Goal: Task Accomplishment & Management: Manage account settings

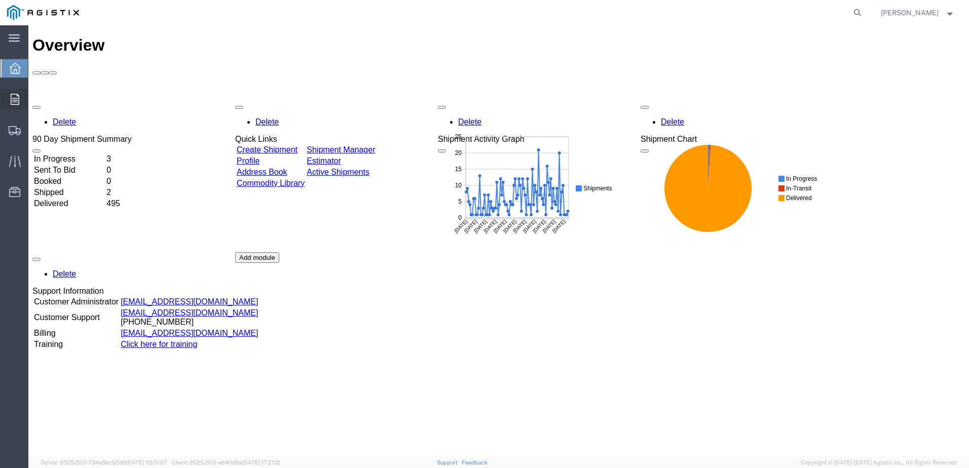
click at [19, 100] on icon at bounding box center [15, 99] width 9 height 11
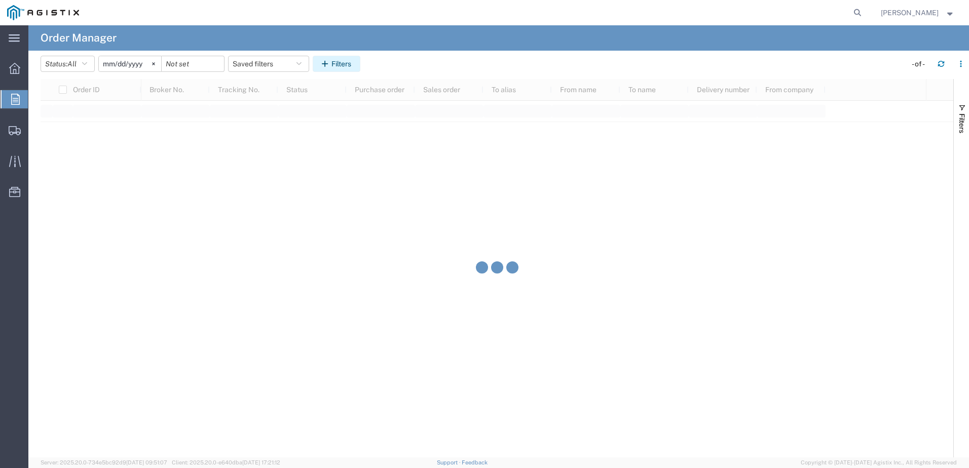
click at [331, 64] on icon "button" at bounding box center [327, 63] width 10 height 7
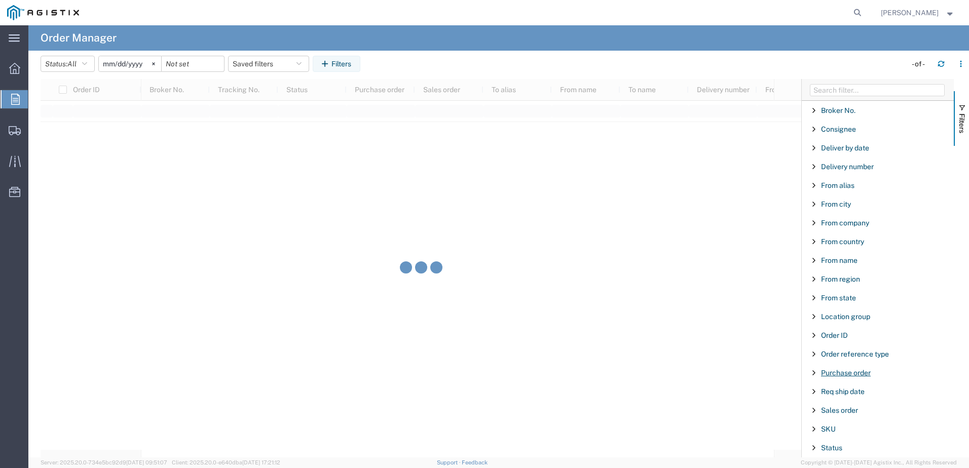
click at [842, 370] on span "Purchase order" at bounding box center [846, 373] width 50 height 8
type input "3501417875"
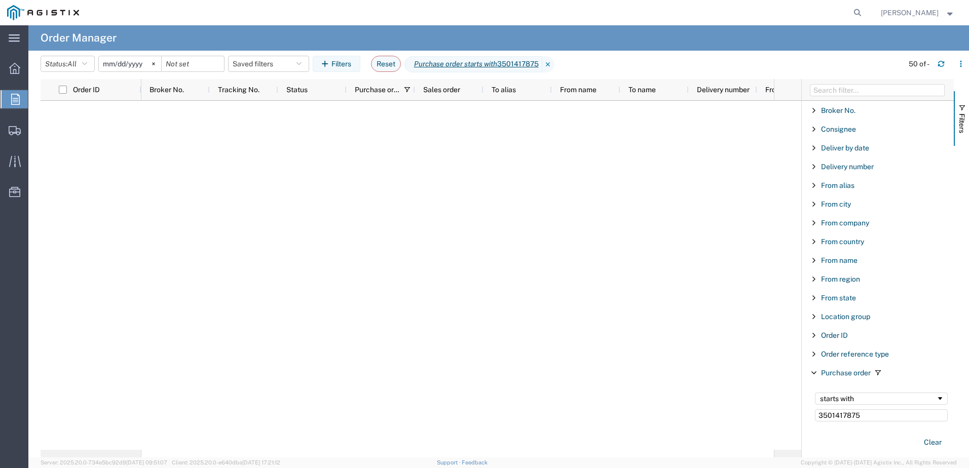
click at [155, 63] on icon at bounding box center [153, 63] width 3 height 3
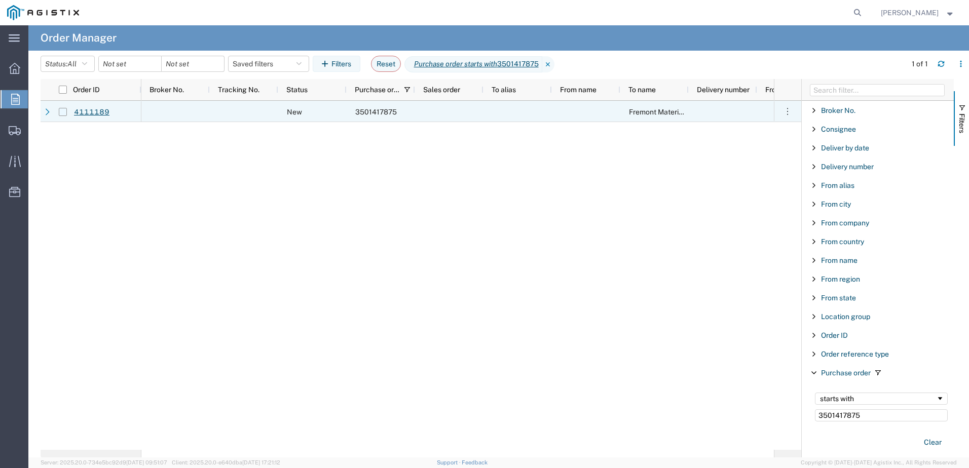
click at [65, 113] on input "Press Space to toggle row selection (unchecked)" at bounding box center [63, 112] width 8 height 8
checkbox input "true"
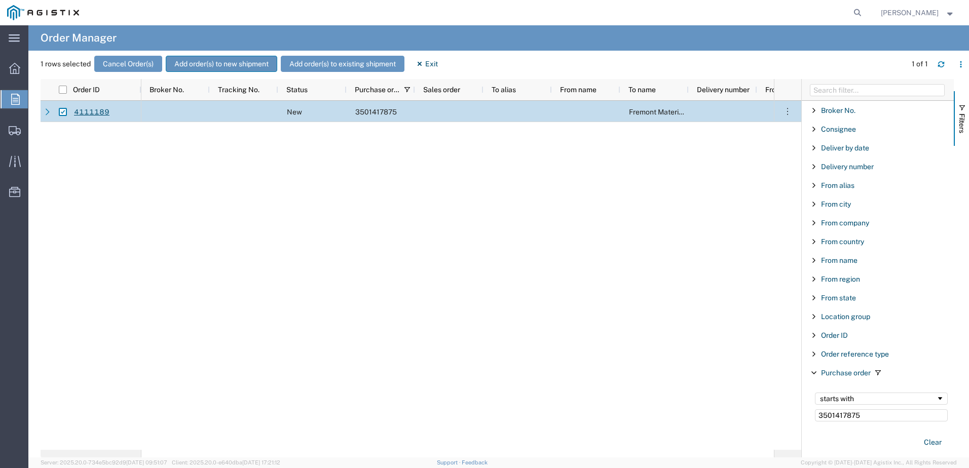
click at [205, 56] on button "Add order(s) to new shipment" at bounding box center [221, 64] width 111 height 16
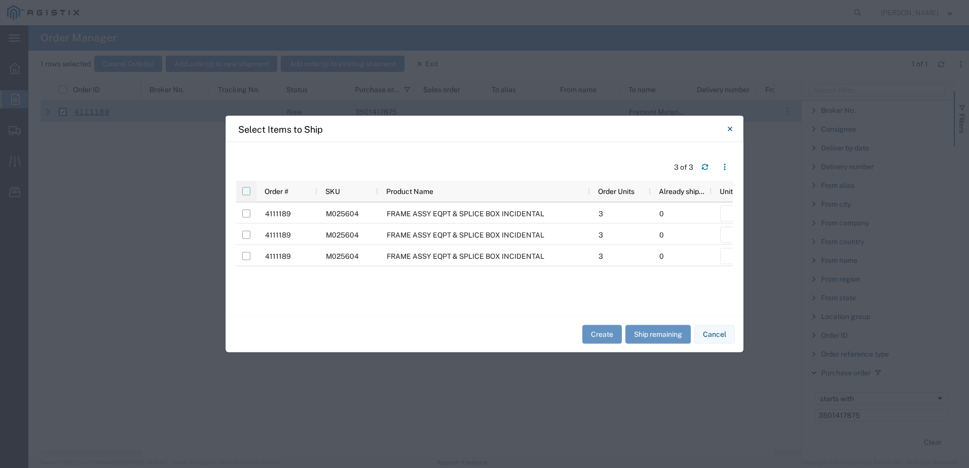
click at [247, 194] on input "checkbox" at bounding box center [246, 191] width 8 height 8
checkbox input "true"
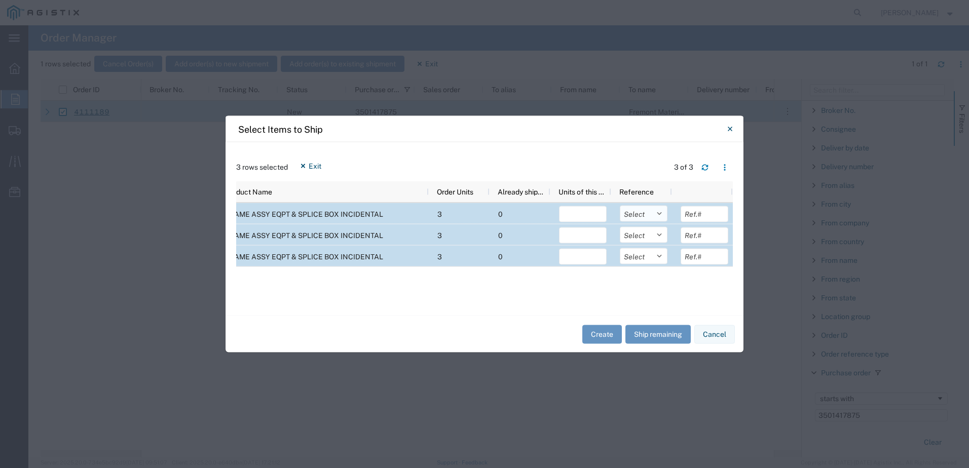
click at [660, 213] on select "Select Purchase Order Delivery Number" at bounding box center [644, 214] width 48 height 16
select select "PURCHORD"
click at [620, 206] on select "Select Purchase Order Delivery Number" at bounding box center [644, 214] width 48 height 16
click at [648, 236] on select "Select Purchase Order Delivery Number" at bounding box center [644, 235] width 48 height 16
select select "PURCHORD"
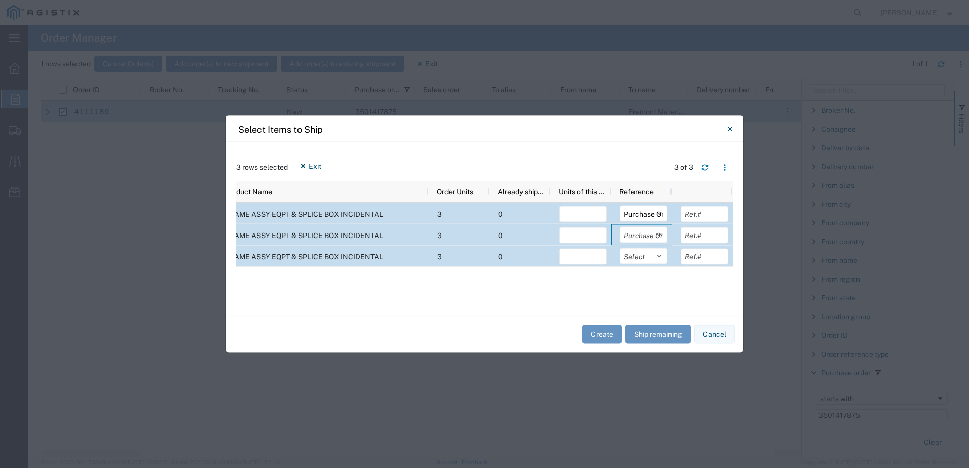
click at [620, 227] on select "Select Purchase Order Delivery Number" at bounding box center [644, 235] width 48 height 16
drag, startPoint x: 648, startPoint y: 256, endPoint x: 648, endPoint y: 263, distance: 7.1
click at [648, 256] on select "Select Purchase Order Delivery Number" at bounding box center [644, 256] width 48 height 16
select select "PURCHORD"
click at [620, 248] on select "Select Purchase Order Delivery Number" at bounding box center [644, 256] width 48 height 16
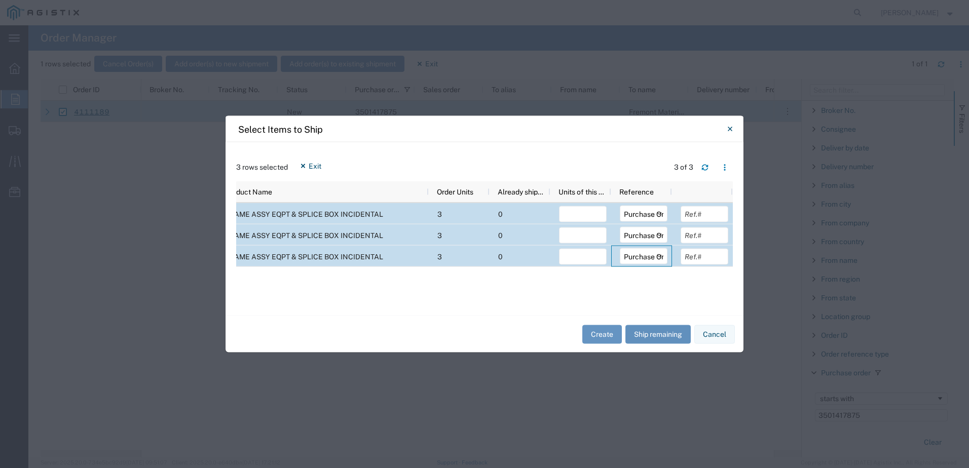
click at [650, 334] on button "Ship remaining" at bounding box center [657, 334] width 65 height 19
type input "3"
click at [608, 331] on button "Create" at bounding box center [602, 334] width 40 height 19
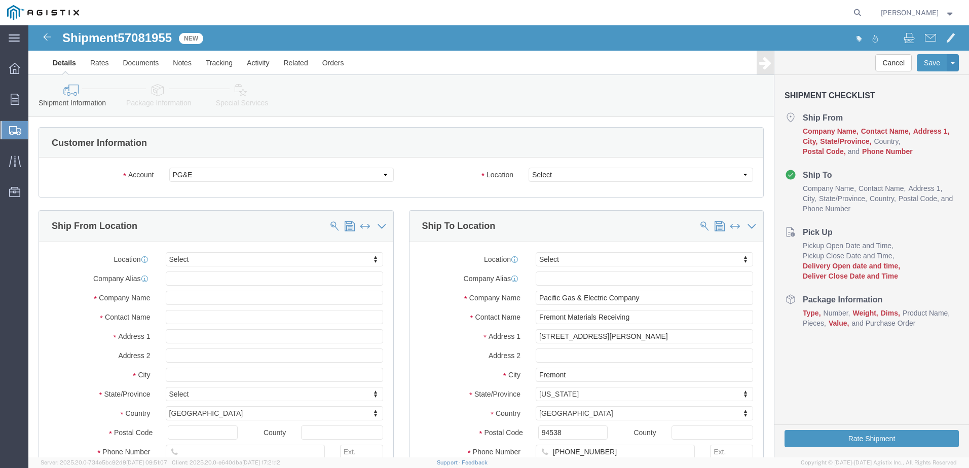
select select
click select "Select All Others [GEOGRAPHIC_DATA] [GEOGRAPHIC_DATA] [GEOGRAPHIC_DATA] [GEOGRA…"
select select "23082"
click select "Select All Others [GEOGRAPHIC_DATA] [GEOGRAPHIC_DATA] [GEOGRAPHIC_DATA] [GEOGRA…"
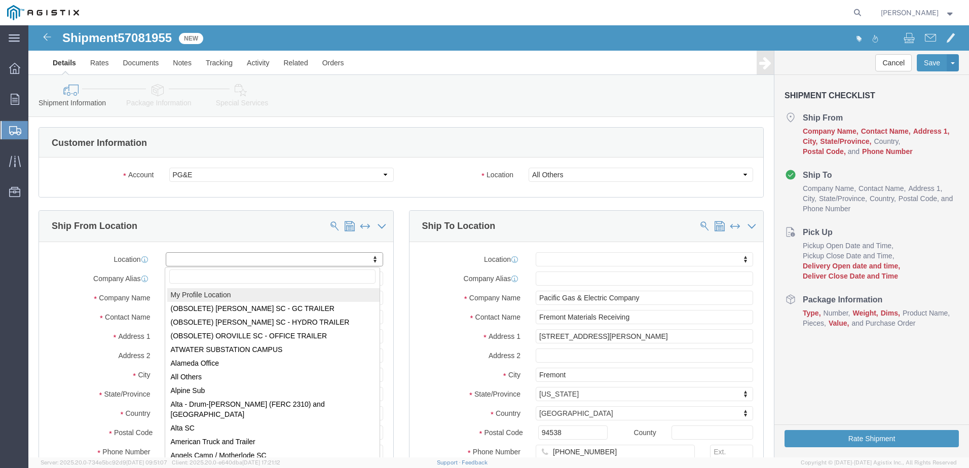
select select "MYPROFILE"
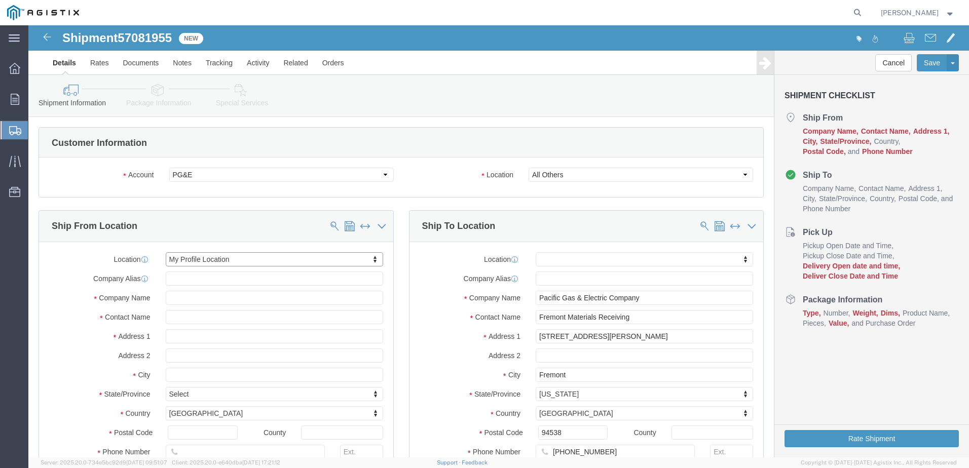
select select "CA"
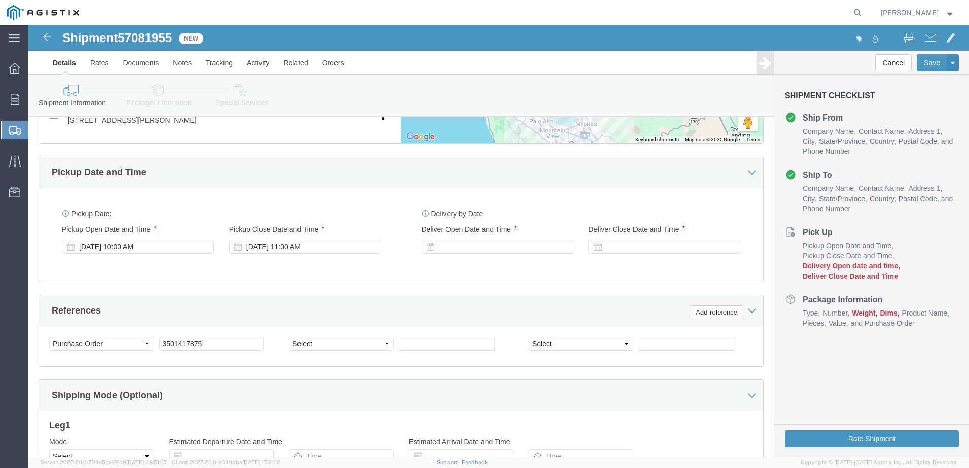
scroll to position [557, 0]
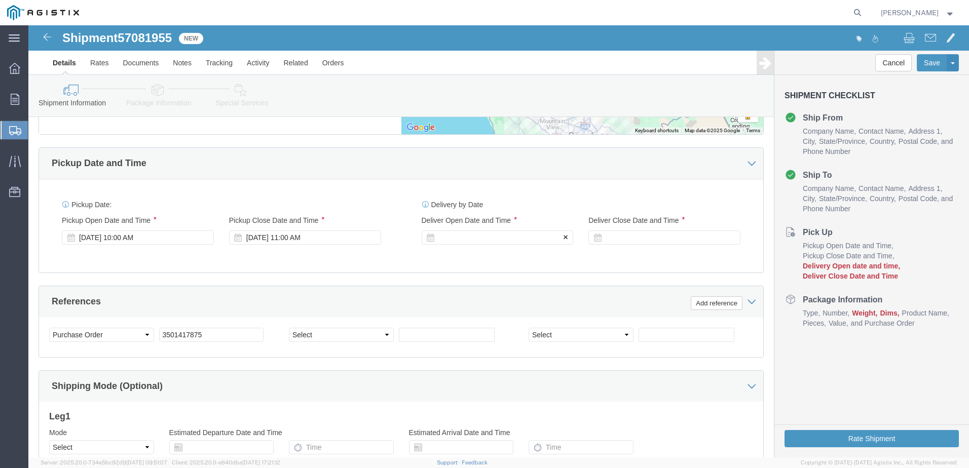
click div
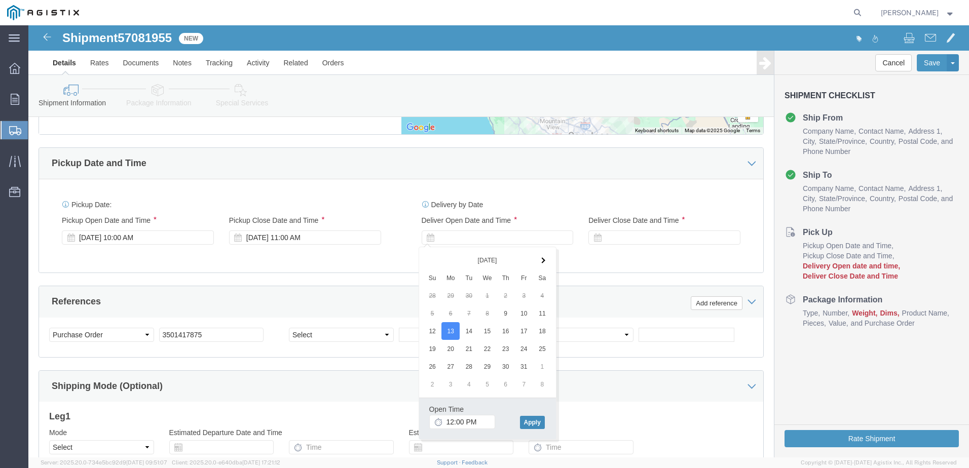
click button "Apply"
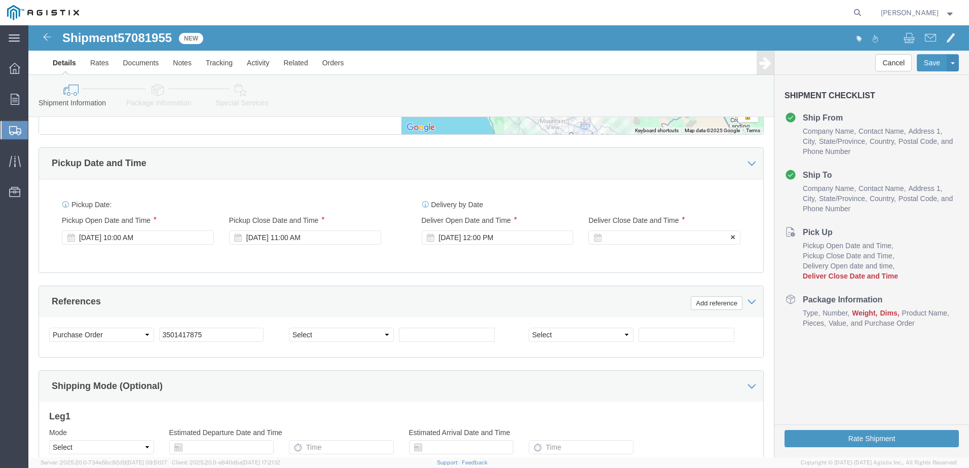
click div
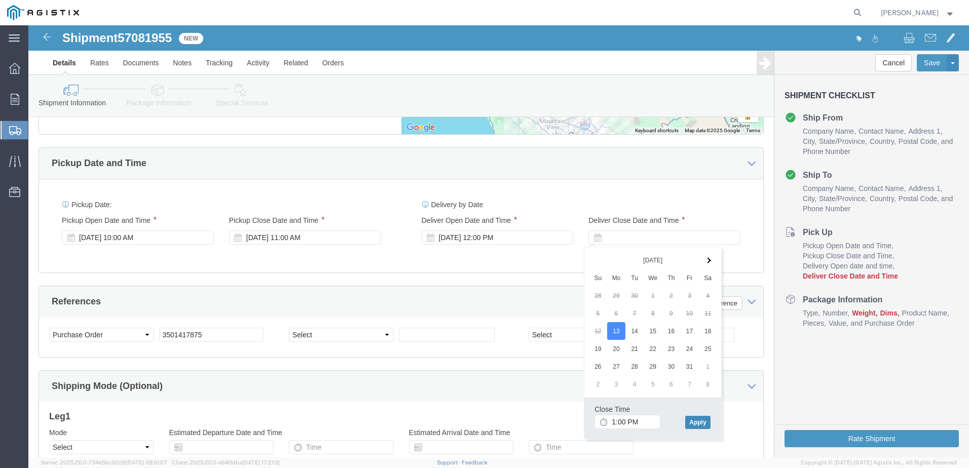
click button "Apply"
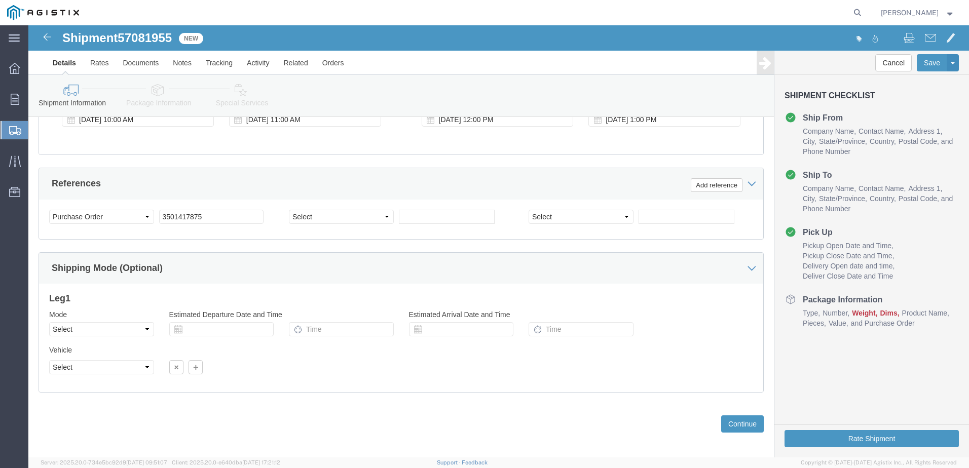
scroll to position [681, 0]
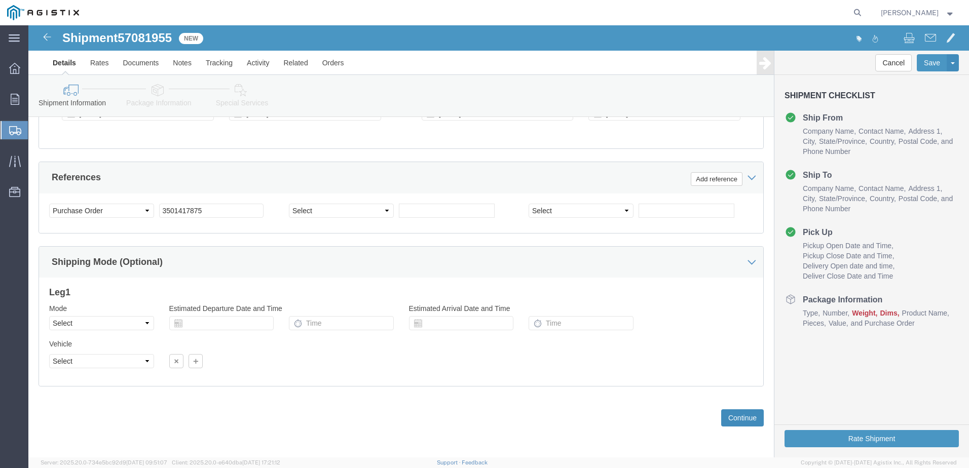
click button "Continue"
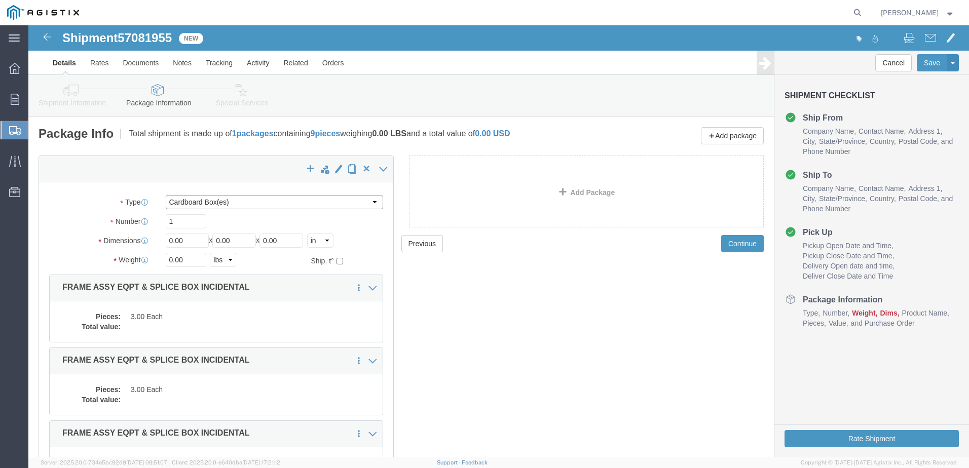
click select "Select Bulk Bundle(s) Cardboard Box(es) Carton(s) Crate(s) Drum(s) (Fiberboard)…"
select select "YRPK"
click select "Select Bulk Bundle(s) Cardboard Box(es) Carton(s) Crate(s) Drum(s) (Fiberboard)…"
drag, startPoint x: 160, startPoint y: 216, endPoint x: 128, endPoint y: 217, distance: 32.4
click div "Dimensions Length 0.00 x Width 0.00 x Height 0.00 Select cm ft in"
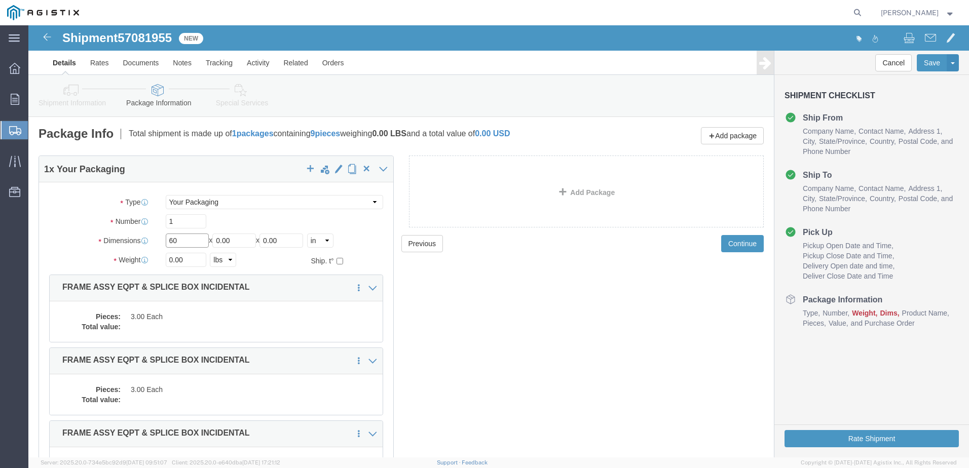
type input "60"
type input "36"
type input "12"
drag, startPoint x: 159, startPoint y: 237, endPoint x: 136, endPoint y: 233, distance: 23.1
click div "0.00 Select kgs lbs"
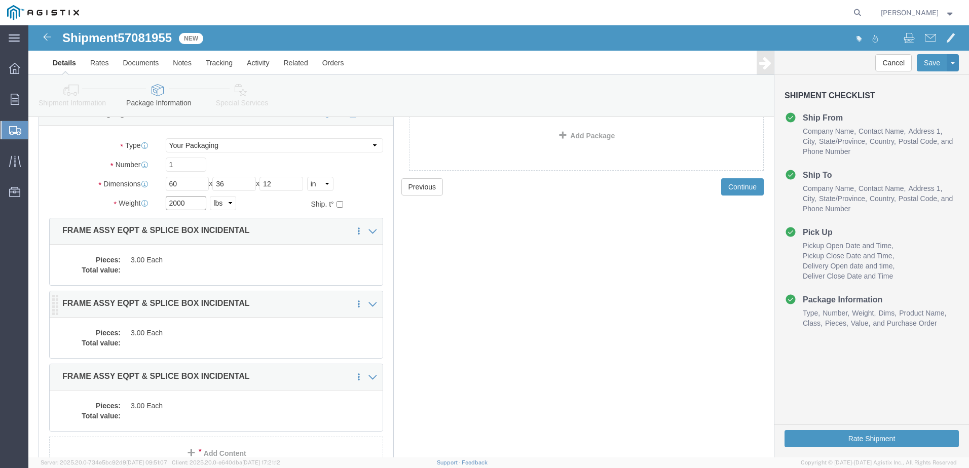
scroll to position [122, 0]
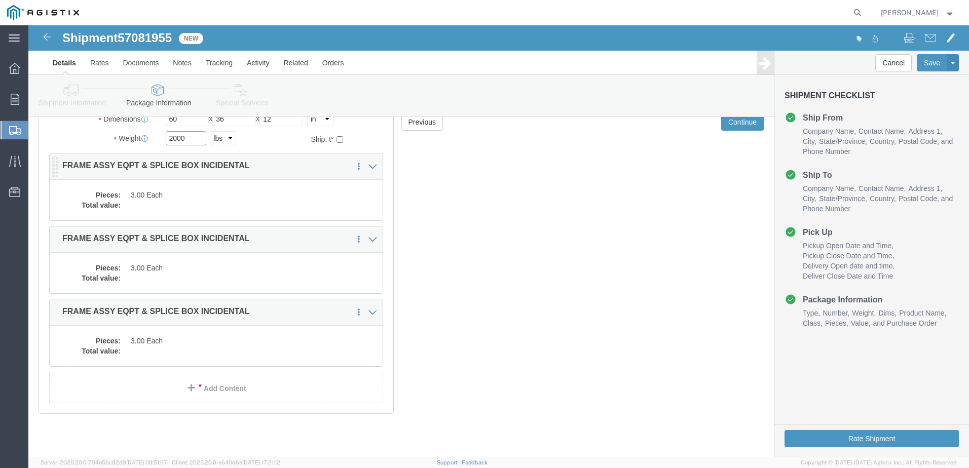
type input "2000"
click dd "3.00 Each"
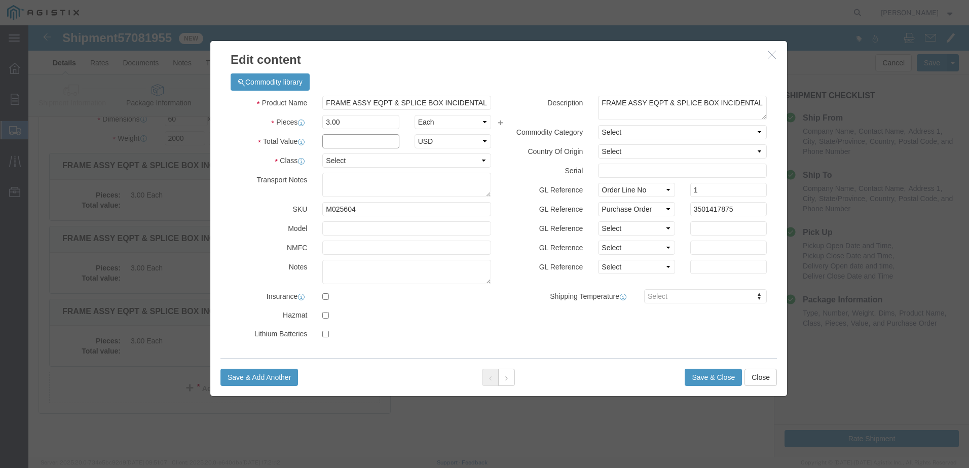
click input "text"
type input "1.00"
click select "Select 50 55 60 65 70 85 92.5 100 125 175 250 300 400"
select select "55"
click select "Select 50 55 60 65 70 85 92.5 100 125 175 250 300 400"
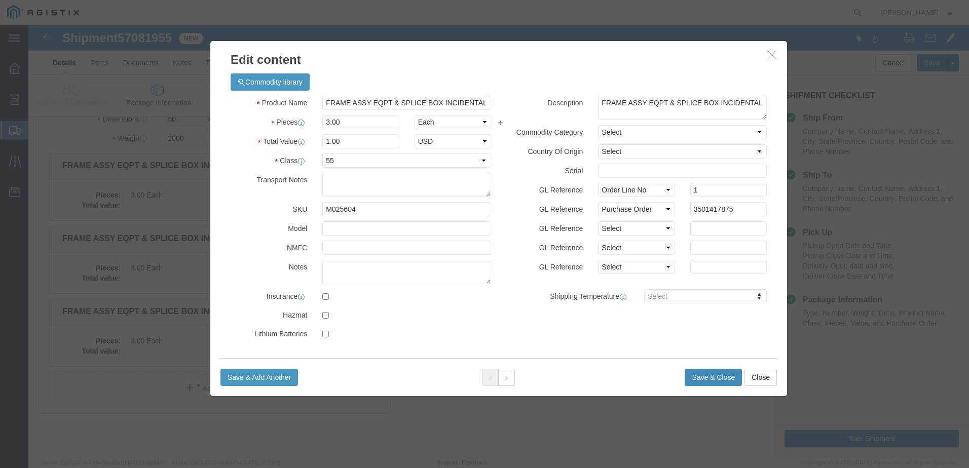
click button "Save & Close"
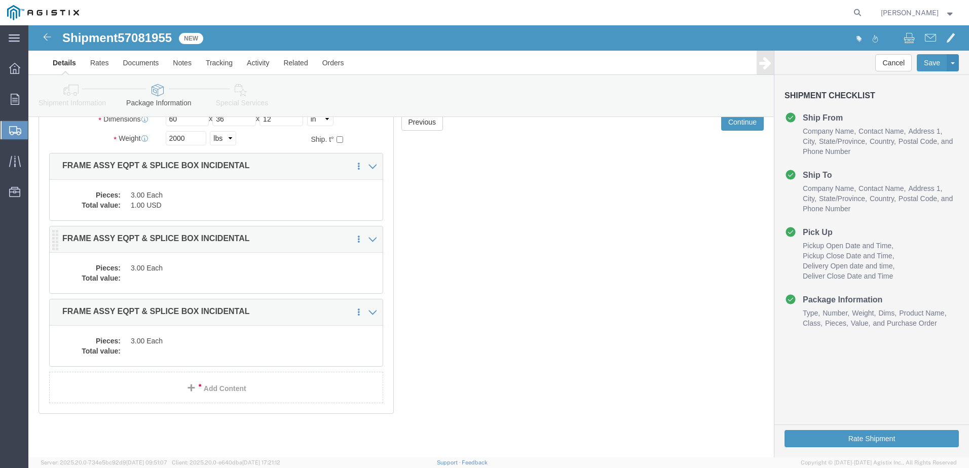
click dd
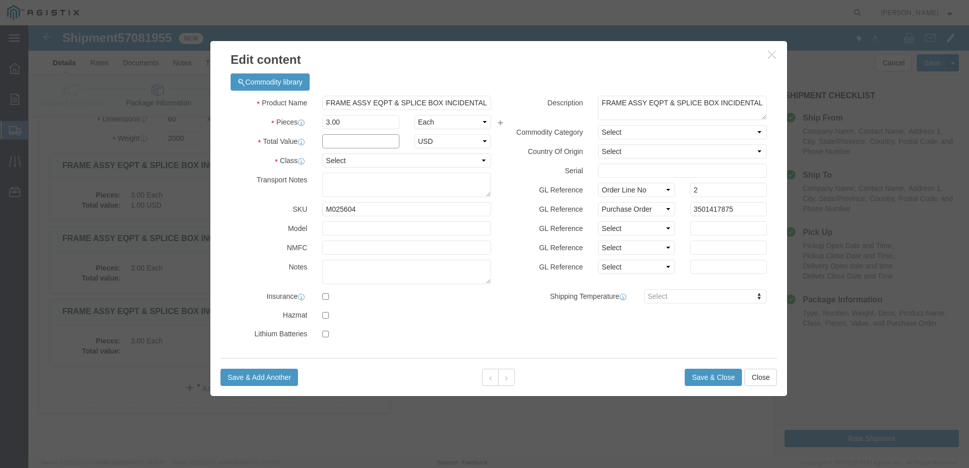
click input "text"
type input "1"
click div "Product Name FRAME ASSY EQPT & SPLICE BOX INCIDENTAL Pieces 3.00 Select Bag Bar…"
click select "Select 50 55 60 65 70 85 92.5 100 125 175 250 300 400"
select select "55"
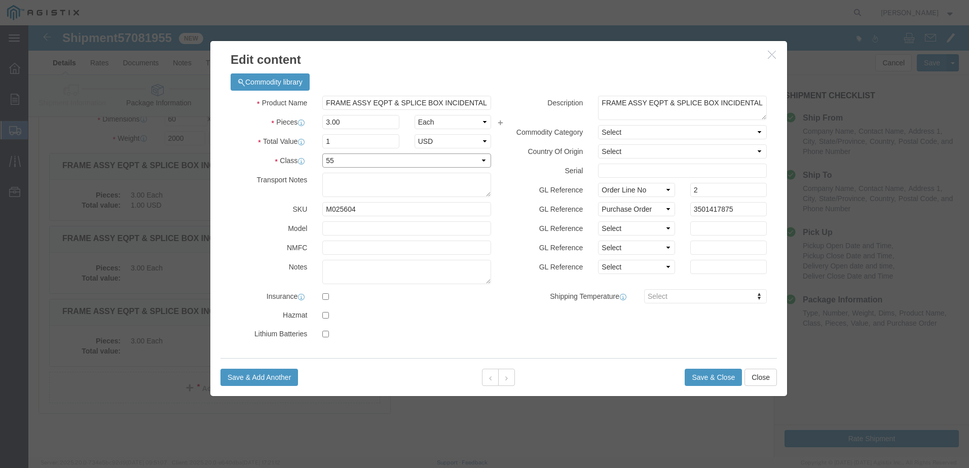
click select "Select 50 55 60 65 70 85 92.5 100 125 175 250 300 400"
click button "Save & Close"
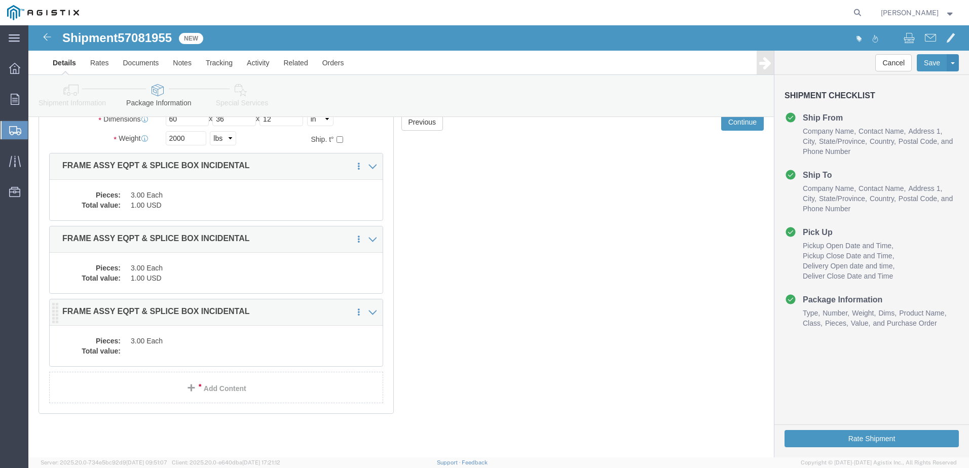
click dd
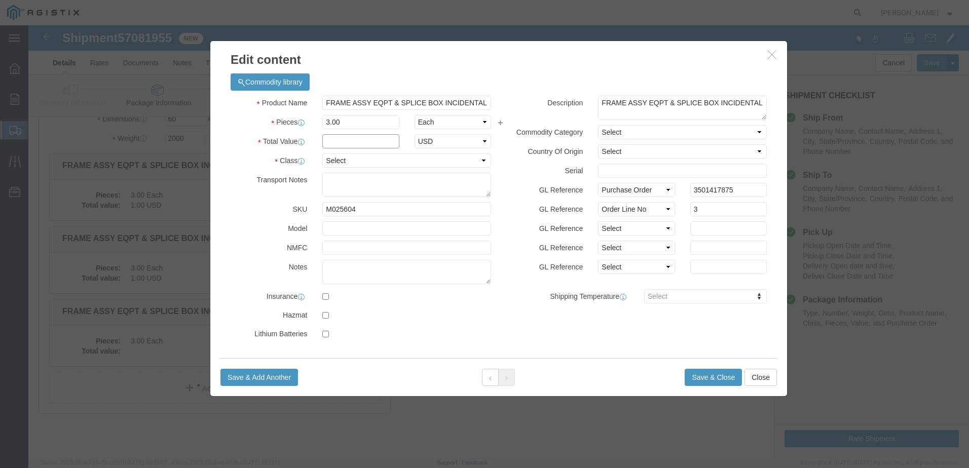
click input "text"
type input "1"
click select "Select 50 55 60 65 70 85 92.5 100 125 175 250 300 400"
select select "55"
click select "Select 50 55 60 65 70 85 92.5 100 125 175 250 300 400"
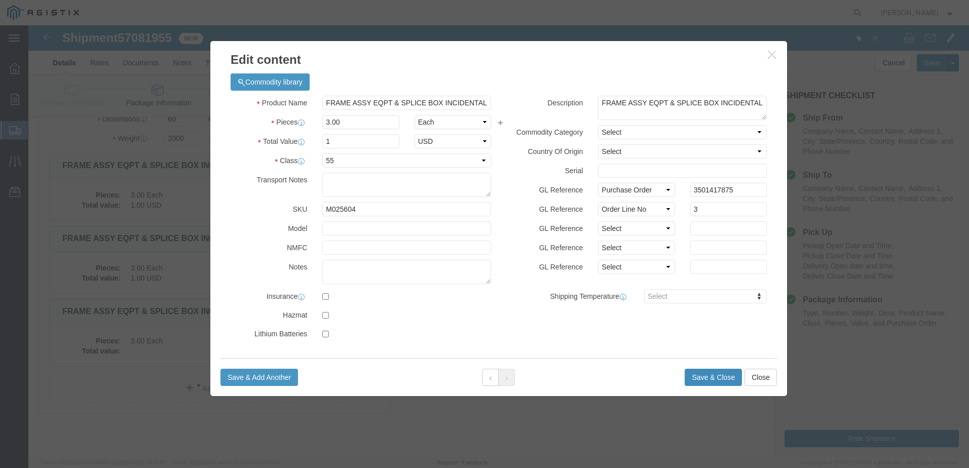
click button "Save & Close"
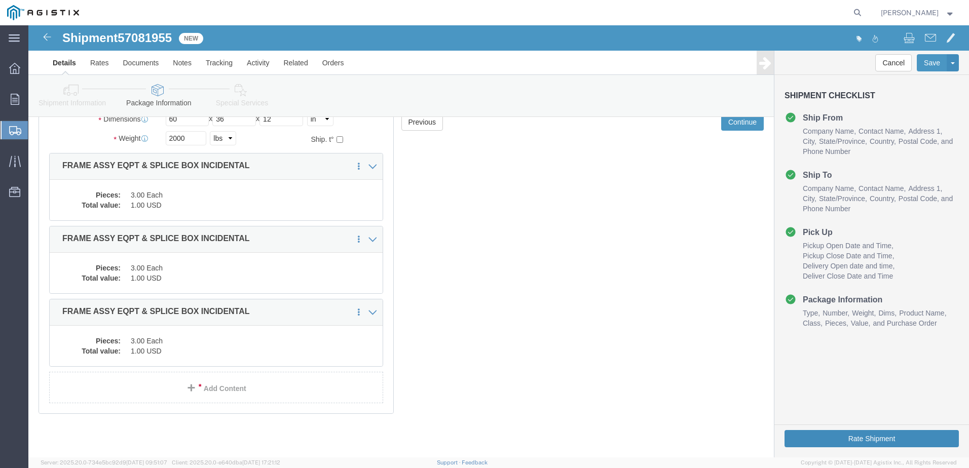
click button "Rate Shipment"
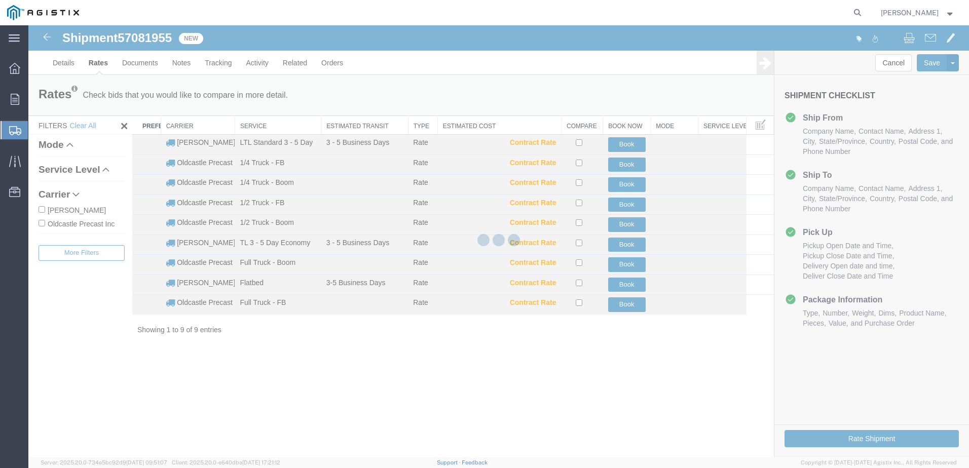
scroll to position [0, 0]
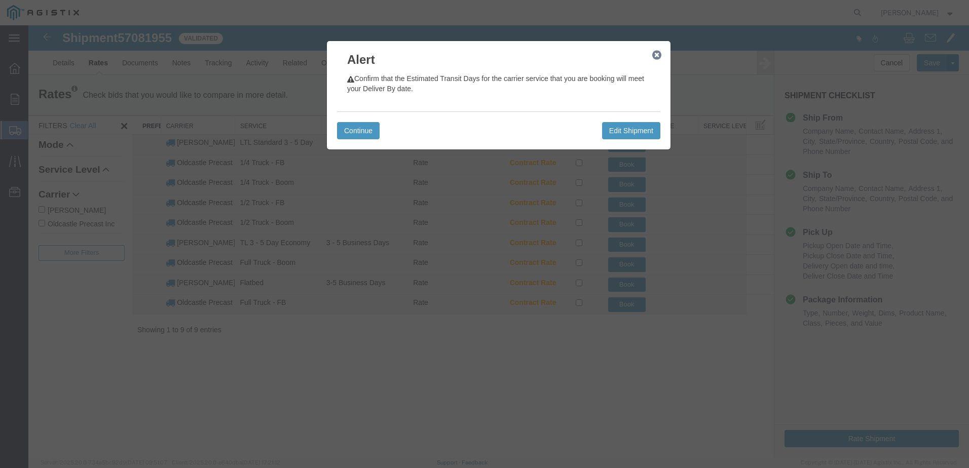
click at [657, 58] on icon "button" at bounding box center [656, 55] width 9 height 8
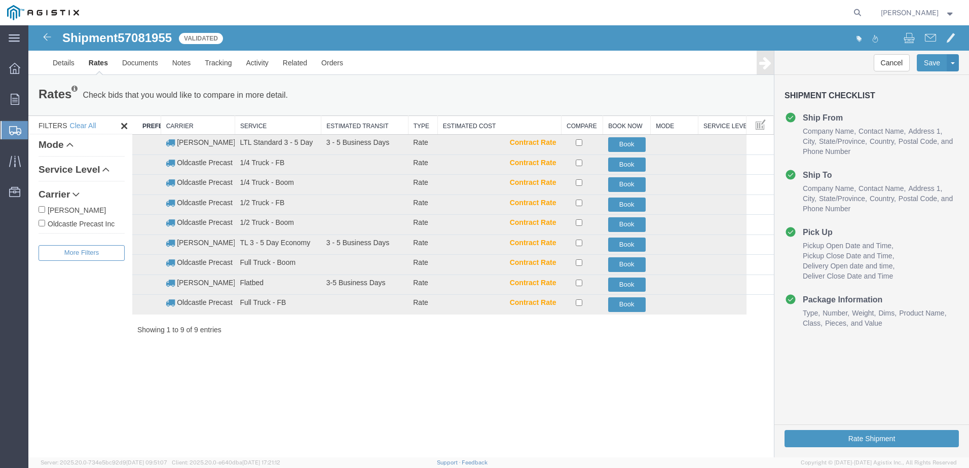
click at [68, 221] on label "Oldcastle Precast Inc" at bounding box center [82, 223] width 86 height 11
click at [45, 221] on input "Oldcastle Precast Inc" at bounding box center [42, 223] width 7 height 7
checkbox input "true"
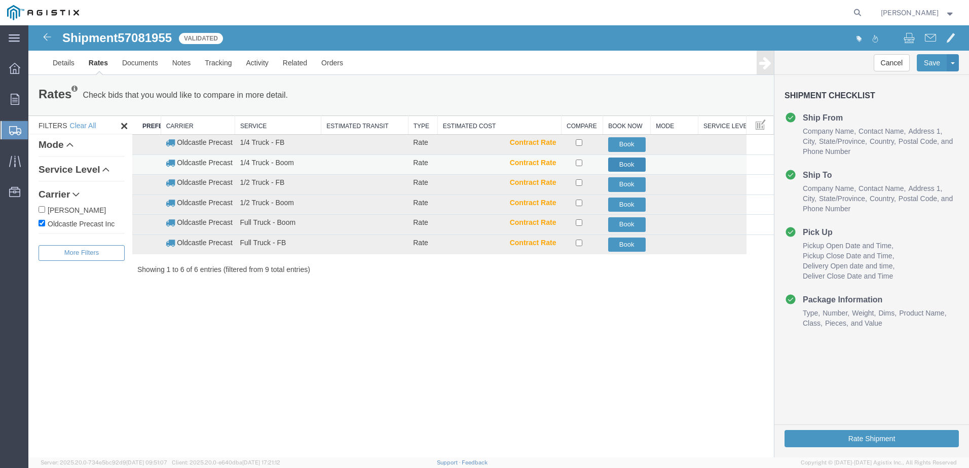
click at [608, 170] on tr "Oldcastle Precast Inc 1/4 Truck - Boom Rate Contract Rate Book" at bounding box center [452, 165] width 641 height 20
drag, startPoint x: 609, startPoint y: 170, endPoint x: 631, endPoint y: 166, distance: 22.3
click at [631, 166] on button "Book" at bounding box center [626, 165] width 37 height 15
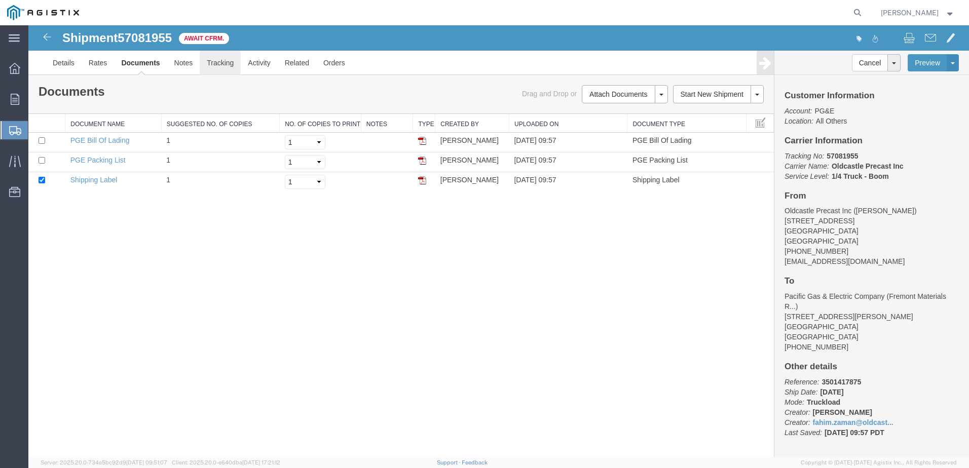
click at [225, 57] on link "Tracking" at bounding box center [220, 63] width 41 height 24
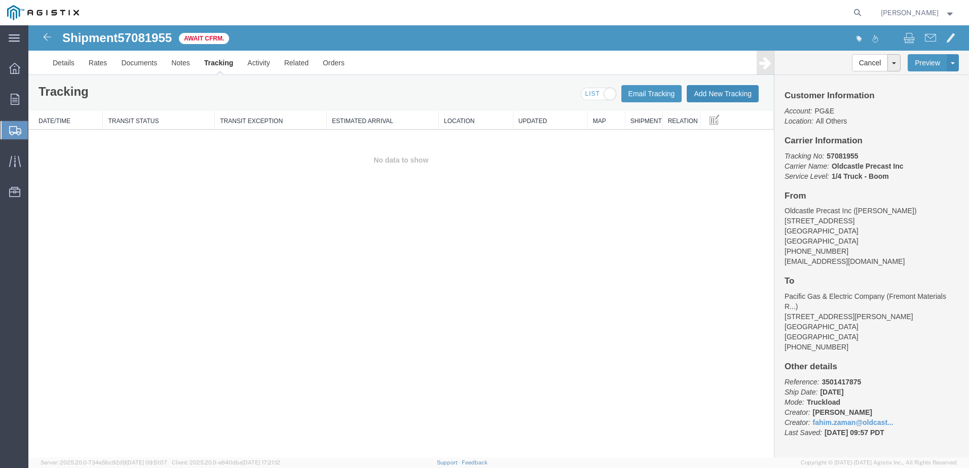
click at [711, 96] on button "Add New Tracking" at bounding box center [722, 93] width 72 height 17
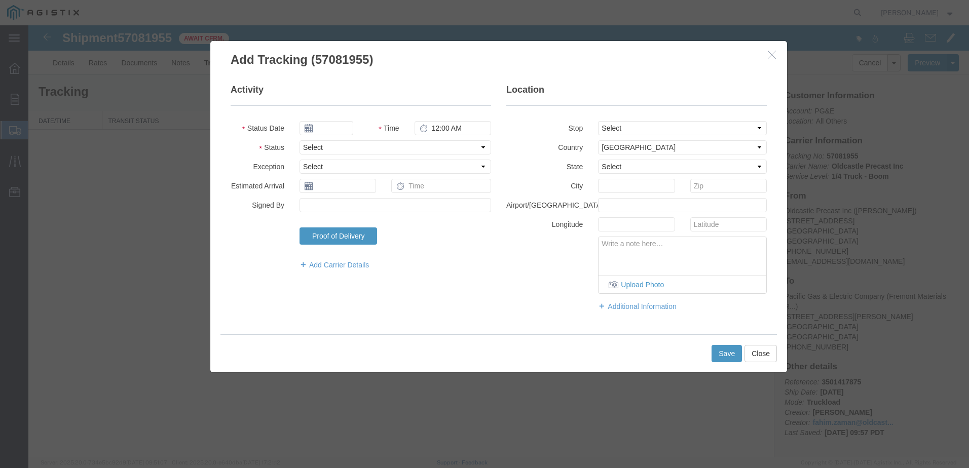
type input "[DATE]"
type input "10:00 AM"
drag, startPoint x: 323, startPoint y: 148, endPoint x: 331, endPoint y: 155, distance: 10.1
click at [323, 148] on select "Select Arrival Notice Available Arrival Notice Imported Arrive at Delivery Loca…" at bounding box center [395, 147] width 192 height 14
select select "DELIVRED"
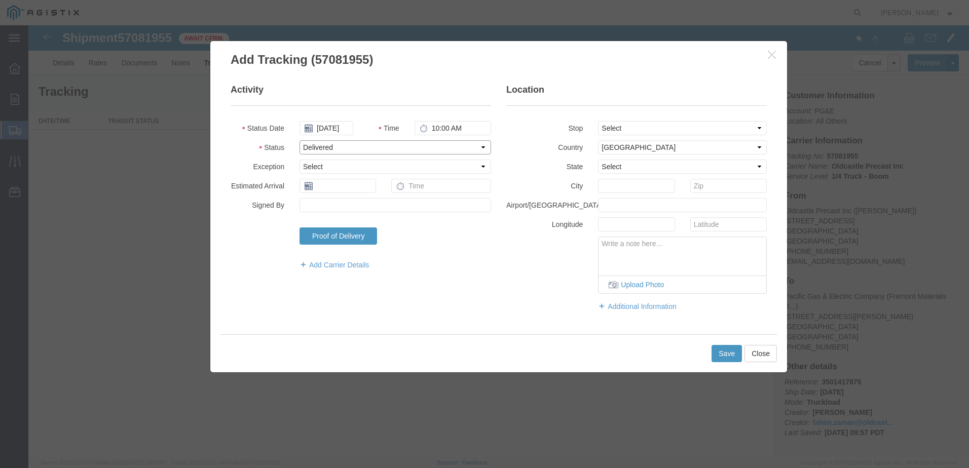
click at [299, 140] on select "Select Arrival Notice Available Arrival Notice Imported Arrive at Delivery Loca…" at bounding box center [395, 147] width 192 height 14
click at [712, 347] on button "Save" at bounding box center [726, 353] width 30 height 17
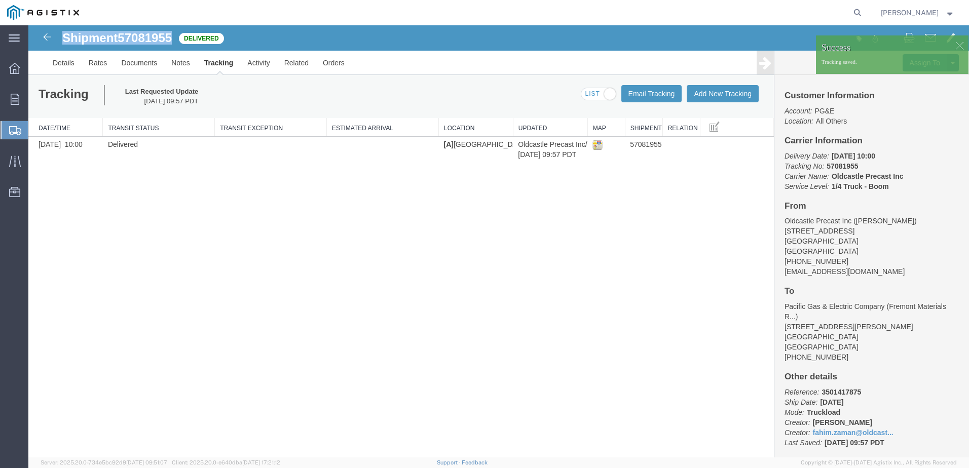
drag, startPoint x: 168, startPoint y: 39, endPoint x: 65, endPoint y: 41, distance: 103.4
click at [65, 41] on h1 "Shipment 57081955" at bounding box center [116, 37] width 109 height 13
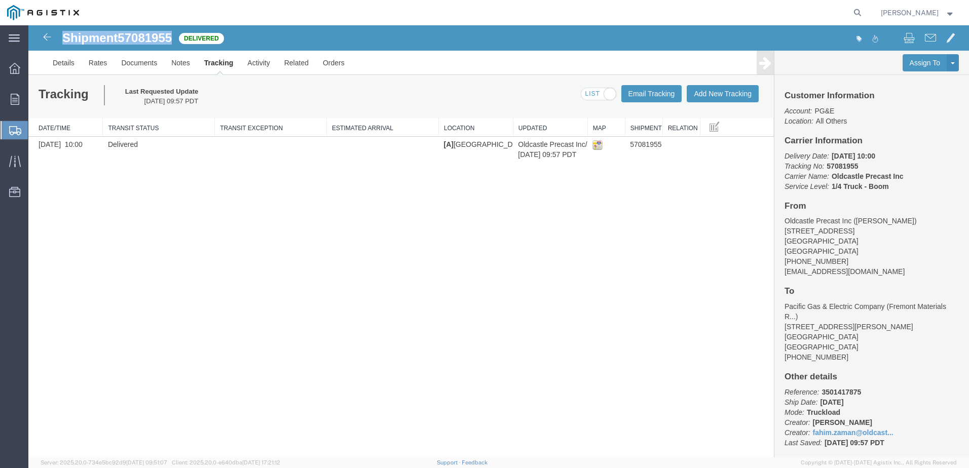
copy h1 "Shipment 57081955"
